Goal: Task Accomplishment & Management: Use online tool/utility

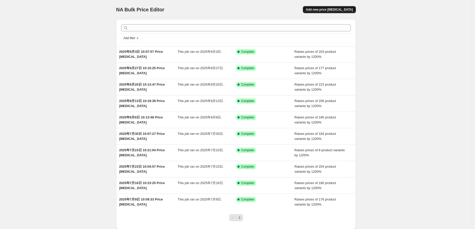
click at [341, 9] on span "Add new price [MEDICAL_DATA]" at bounding box center [329, 10] width 47 height 4
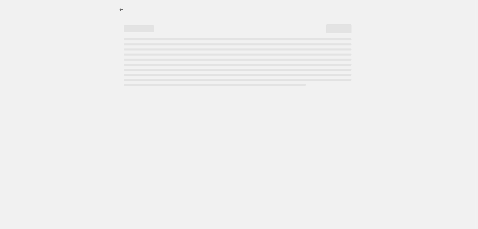
select select "percentage"
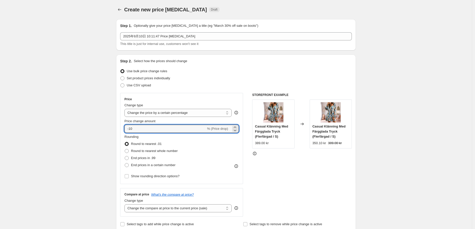
drag, startPoint x: 142, startPoint y: 126, endPoint x: 102, endPoint y: 129, distance: 40.5
type input "1200"
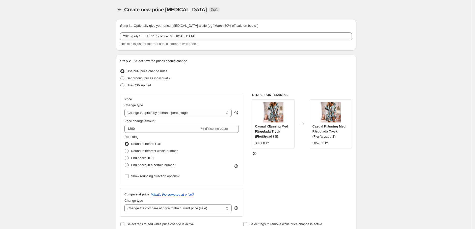
click at [127, 164] on span at bounding box center [127, 165] width 4 height 4
click at [125, 163] on input "End prices in a certain number" at bounding box center [125, 163] width 0 height 0
radio input "true"
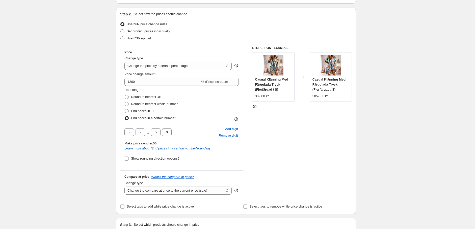
scroll to position [56, 0]
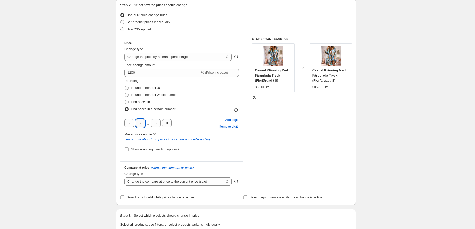
click at [144, 127] on input "text" at bounding box center [140, 123] width 10 height 8
type input "9"
drag, startPoint x: 157, startPoint y: 125, endPoint x: 153, endPoint y: 125, distance: 4.3
click at [153, 125] on input "5" at bounding box center [156, 123] width 10 height 8
type input "0"
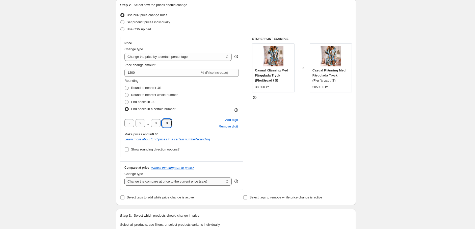
click at [139, 180] on select "Change the compare at price to the current price (sale) Change the compare at p…" at bounding box center [177, 181] width 107 height 8
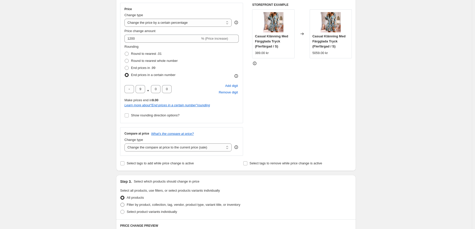
scroll to position [140, 0]
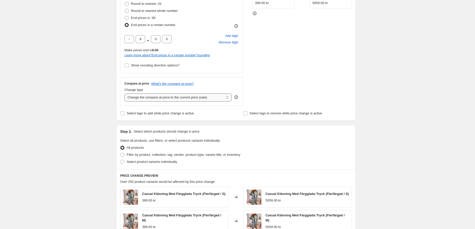
click at [150, 96] on select "Change the compare at price to the current price (sale) Change the compare at p…" at bounding box center [177, 97] width 107 height 8
select select "remove"
click at [126, 93] on select "Change the compare at price to the current price (sale) Change the compare at p…" at bounding box center [177, 97] width 107 height 8
click at [125, 154] on span at bounding box center [122, 154] width 5 height 5
click at [121, 153] on input "Filter by product, collection, tag, vendor, product type, variant title, or inv…" at bounding box center [120, 153] width 0 height 0
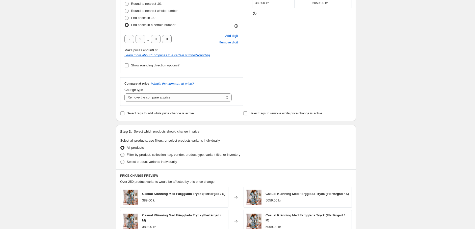
radio input "true"
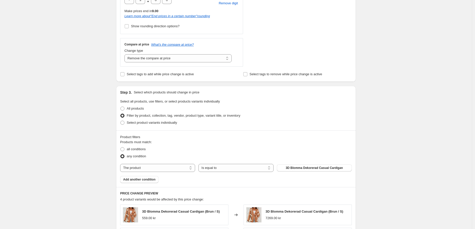
scroll to position [224, 0]
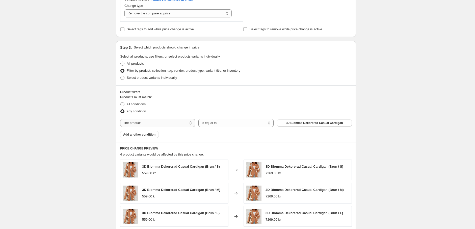
click at [175, 121] on select "The product The product's collection The product's tag The product's vendor The…" at bounding box center [157, 123] width 75 height 8
select select "tag"
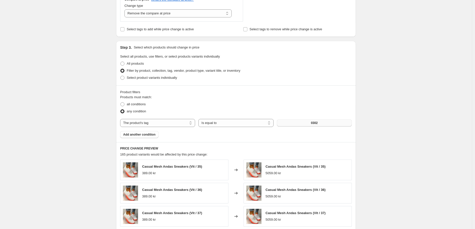
click at [318, 123] on span "0302" at bounding box center [314, 123] width 7 height 4
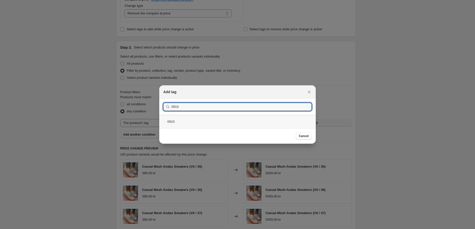
type input "0910"
click at [183, 119] on div "0910" at bounding box center [237, 121] width 156 height 13
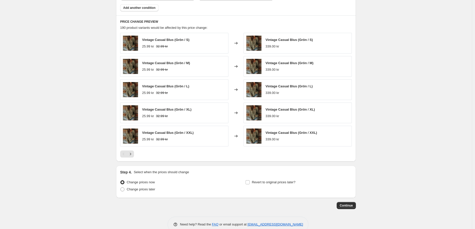
scroll to position [362, 0]
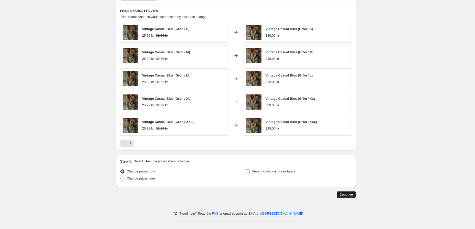
click at [349, 194] on span "Continue" at bounding box center [346, 195] width 13 height 4
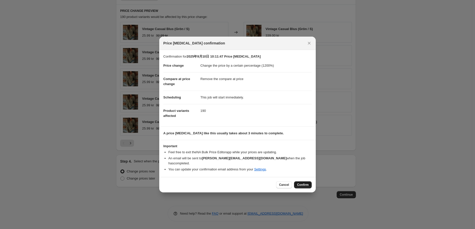
click at [302, 183] on span "Confirm" at bounding box center [303, 185] width 12 height 4
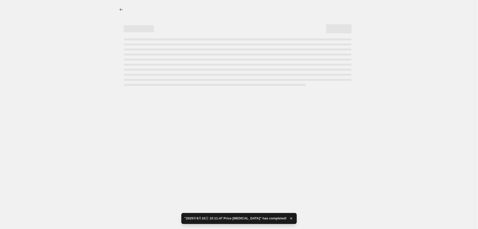
select select "percentage"
select select "remove"
select select "tag"
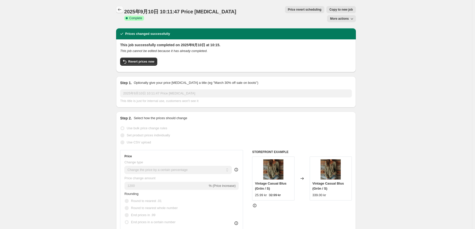
click at [119, 9] on icon "Price change jobs" at bounding box center [119, 9] width 5 height 5
